Goal: Information Seeking & Learning: Check status

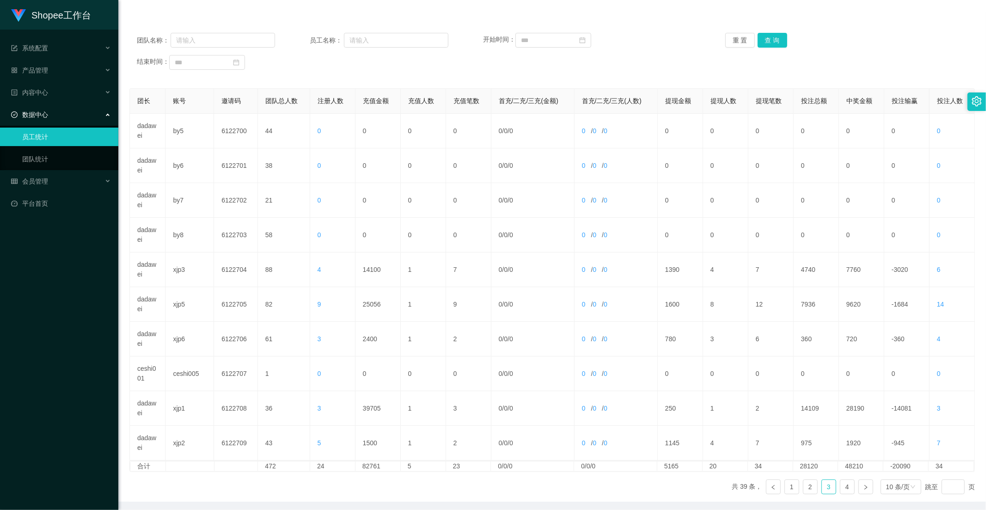
scroll to position [43, 0]
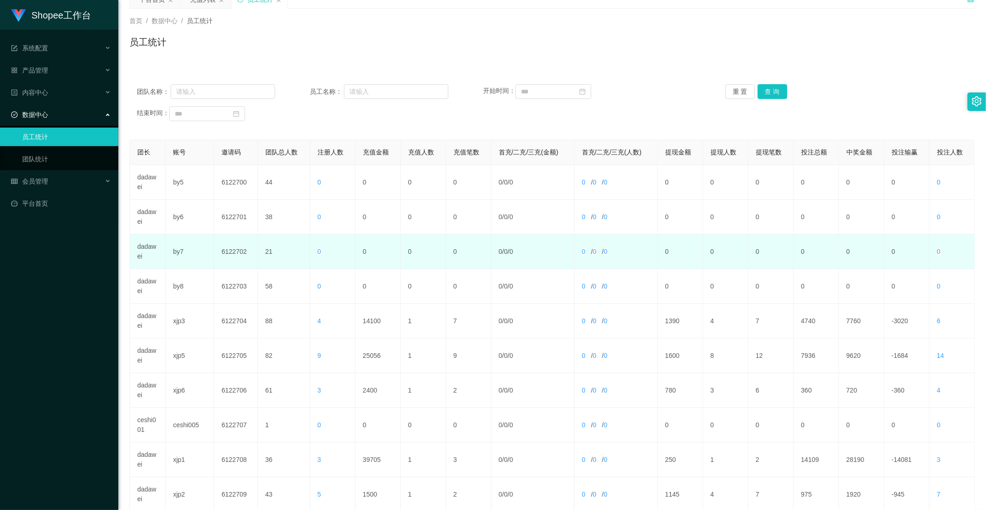
click at [387, 249] on td "0" at bounding box center [377, 251] width 45 height 35
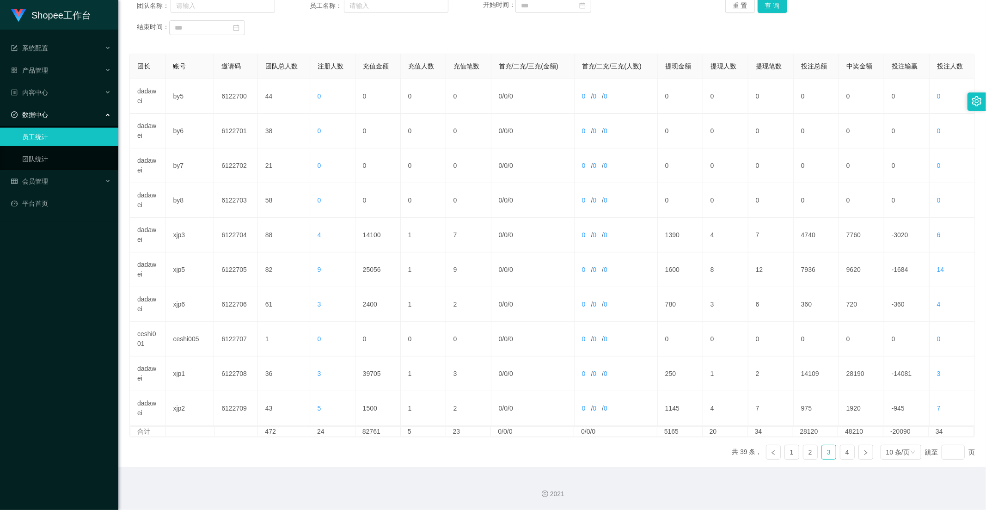
scroll to position [78, 0]
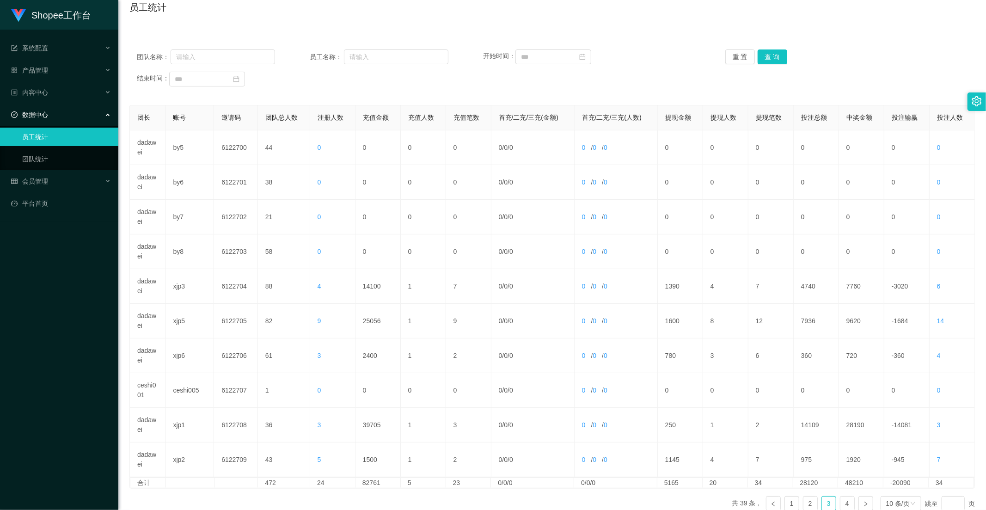
click at [779, 64] on div "团队名称： 员工名称： 开始时间： 重 置 查 询 结束时间：" at bounding box center [551, 67] width 845 height 55
click at [776, 58] on button "查 询" at bounding box center [773, 56] width 30 height 15
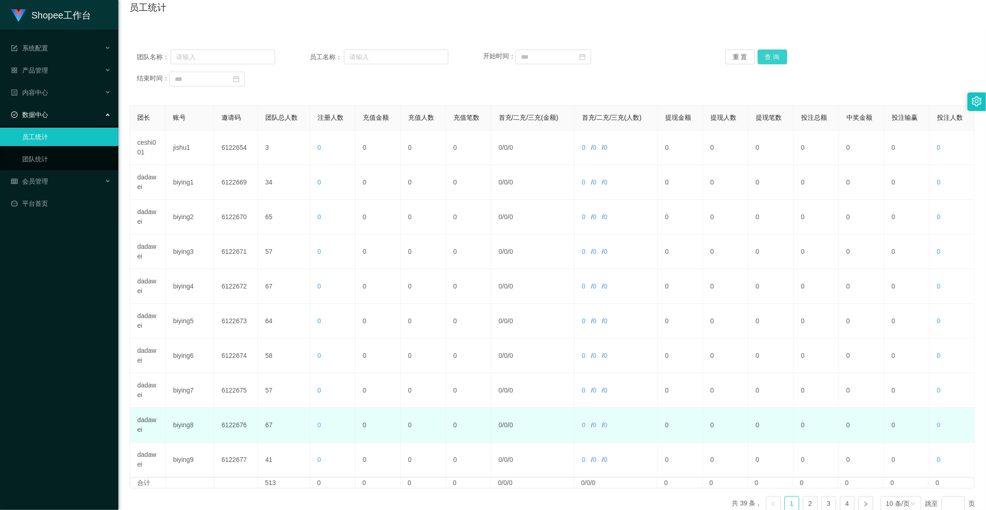
scroll to position [129, 0]
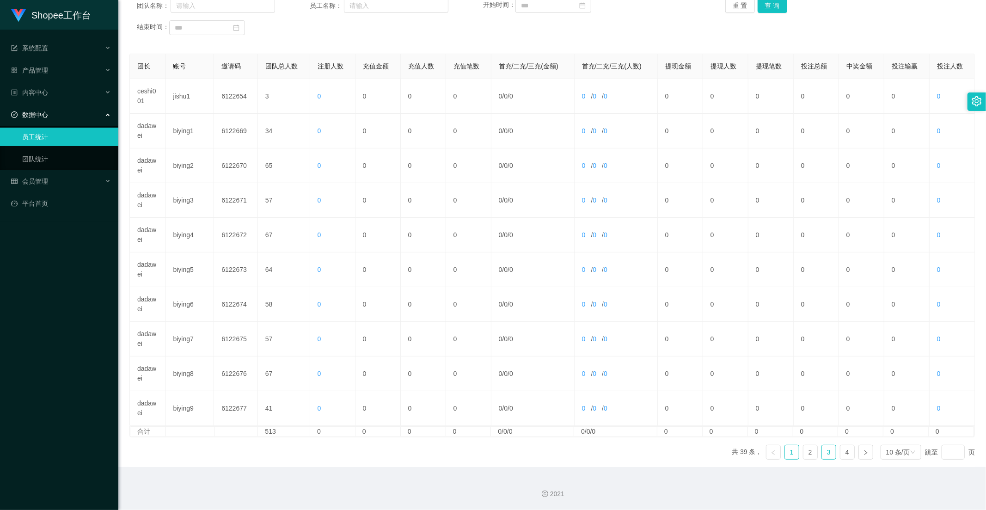
click at [822, 454] on link "3" at bounding box center [829, 452] width 14 height 14
click at [840, 449] on link "4" at bounding box center [847, 452] width 14 height 14
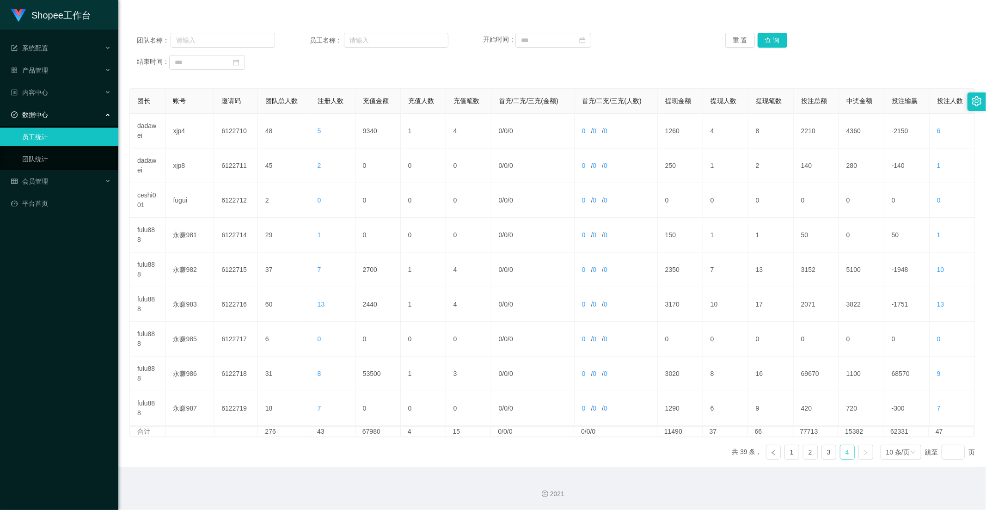
scroll to position [94, 0]
click at [824, 455] on link "3" at bounding box center [829, 452] width 14 height 14
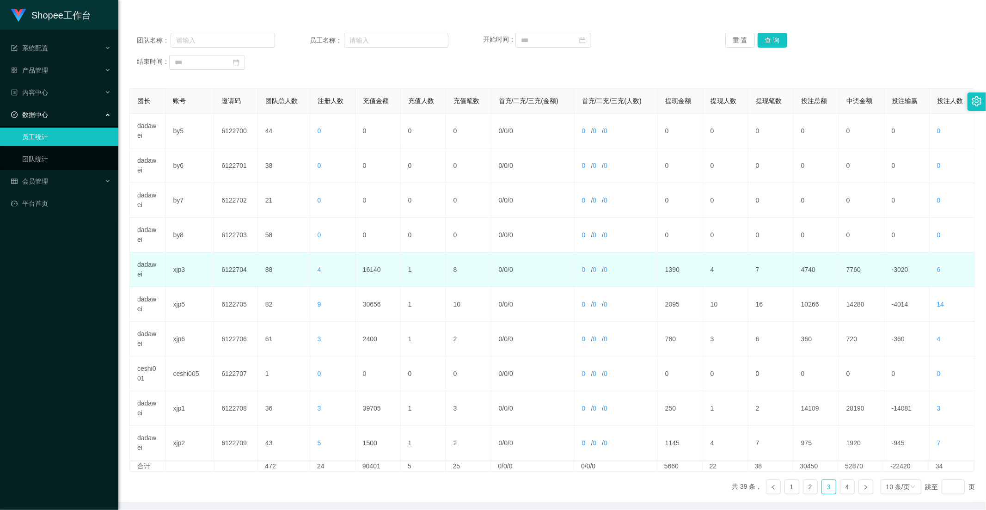
click at [372, 272] on td "16140" at bounding box center [377, 269] width 45 height 35
copy td "16140"
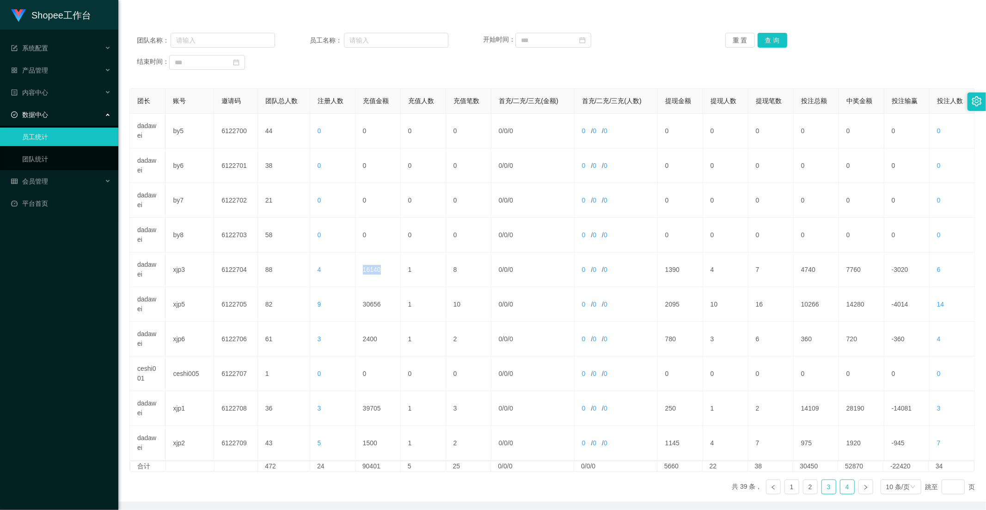
click at [844, 493] on link "4" at bounding box center [847, 487] width 14 height 14
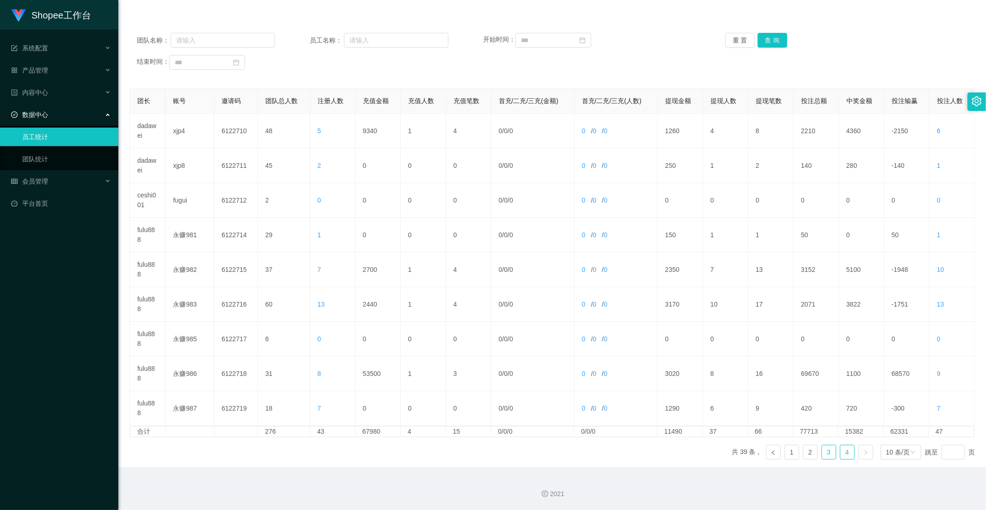
click at [828, 454] on link "3" at bounding box center [829, 452] width 14 height 14
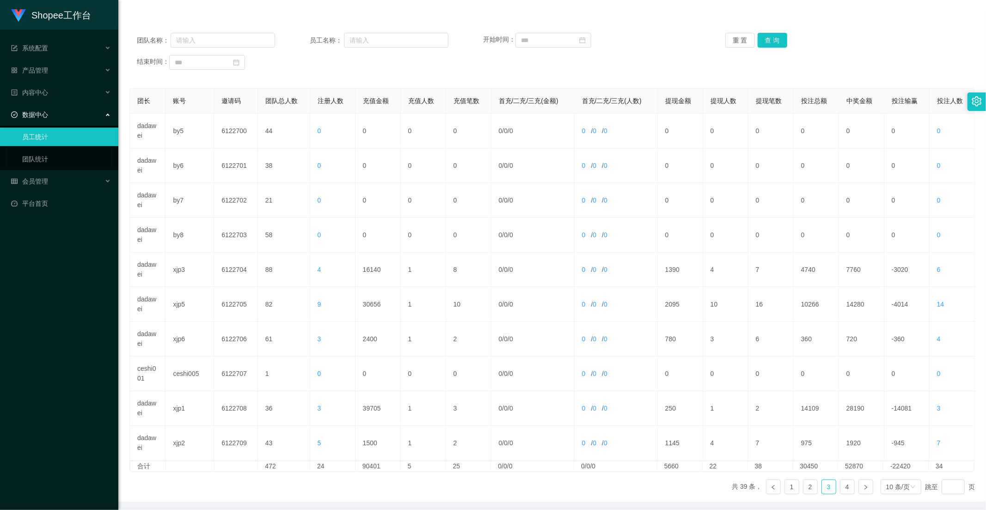
scroll to position [0, 0]
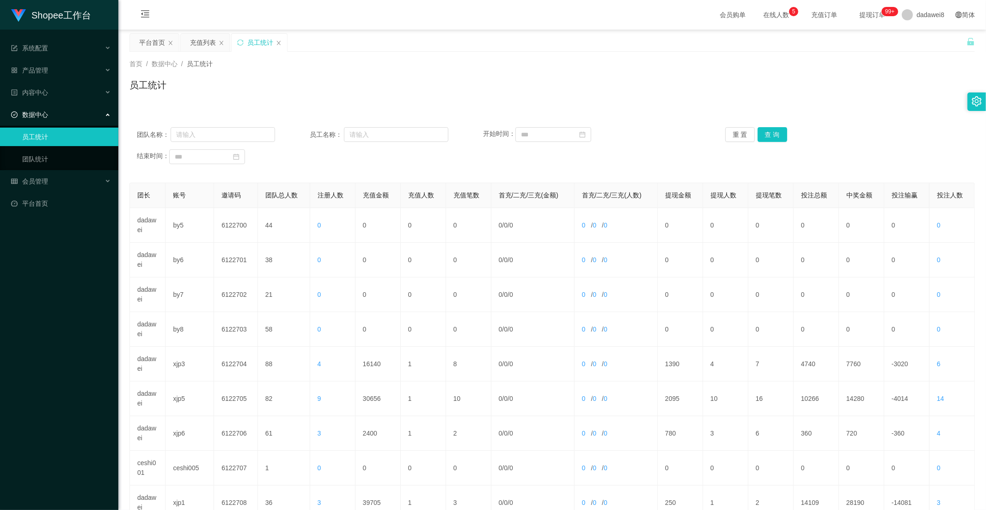
drag, startPoint x: 146, startPoint y: 37, endPoint x: 204, endPoint y: 53, distance: 60.3
click at [146, 37] on div "平台首页" at bounding box center [152, 43] width 26 height 18
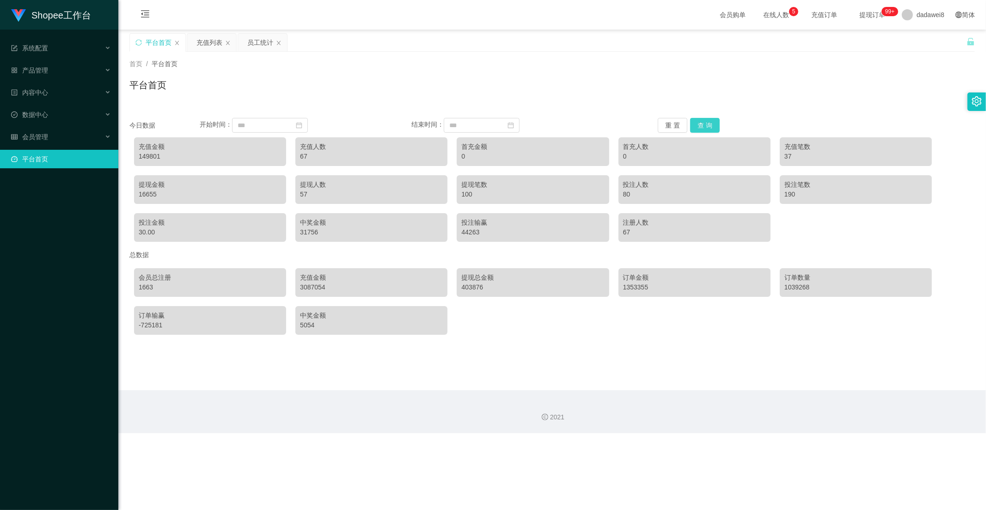
click at [706, 126] on button "查 询" at bounding box center [705, 125] width 30 height 15
click at [196, 34] on div "充值列表" at bounding box center [211, 43] width 49 height 18
click at [205, 37] on div "充值列表" at bounding box center [209, 43] width 26 height 18
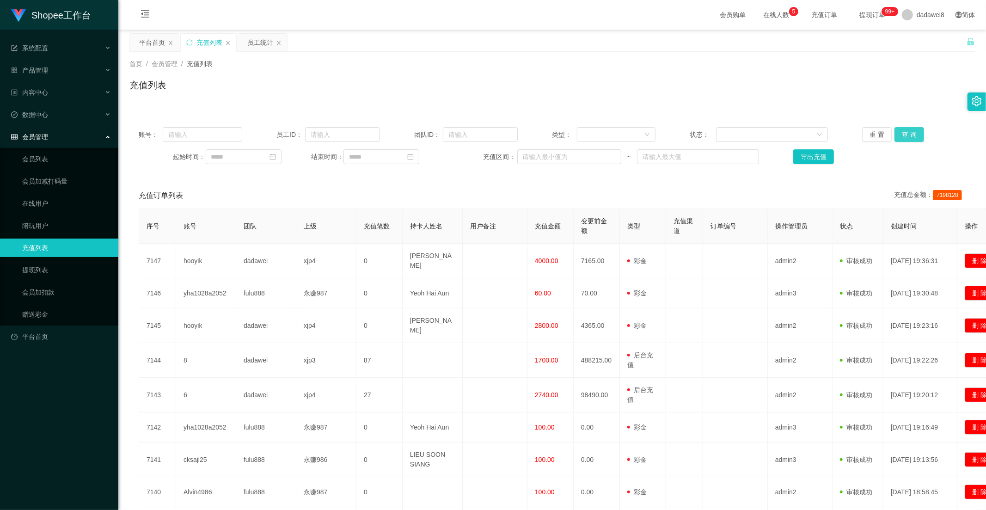
click at [899, 132] on button "查 询" at bounding box center [909, 134] width 30 height 15
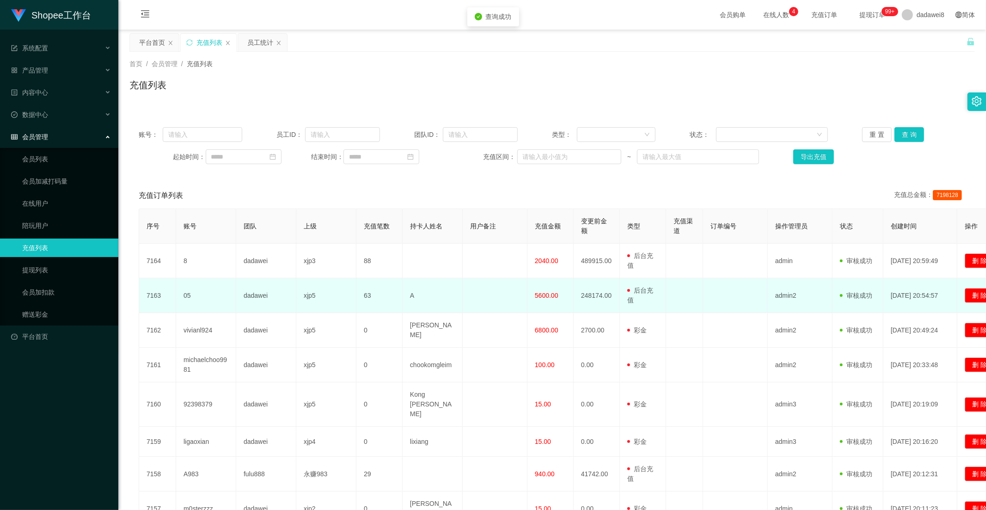
click at [541, 293] on span "5600.00" at bounding box center [547, 295] width 24 height 7
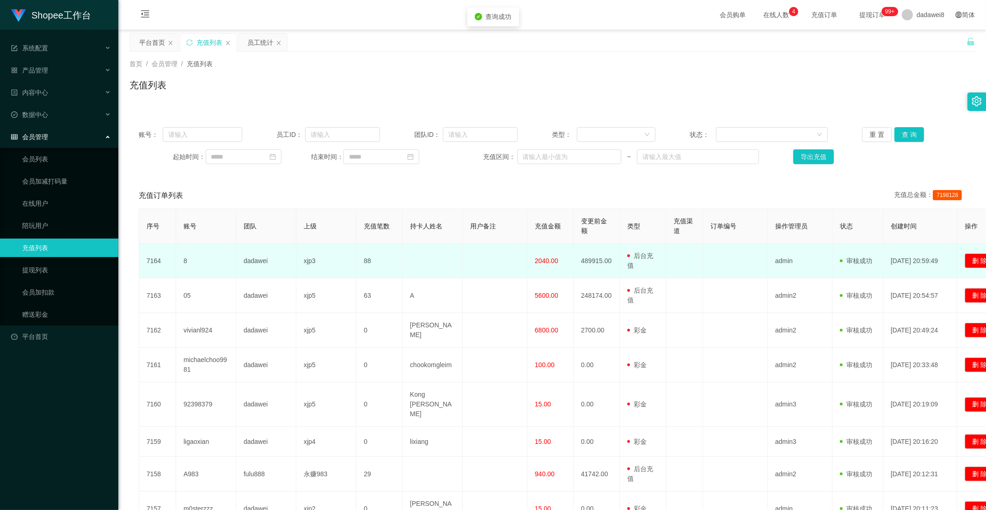
click at [542, 266] on td "2040.00" at bounding box center [550, 261] width 46 height 35
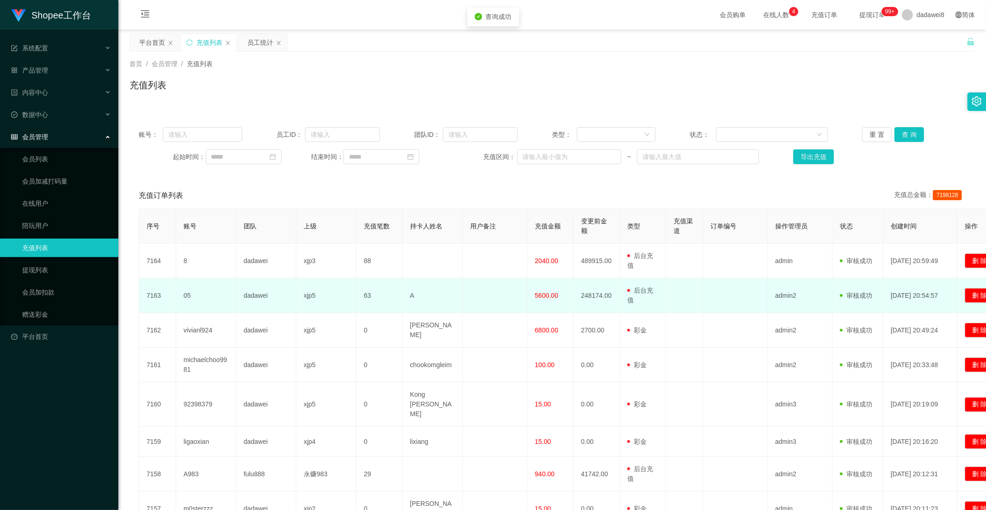
click at [539, 292] on span "5600.00" at bounding box center [547, 295] width 24 height 7
